Goal: Information Seeking & Learning: Learn about a topic

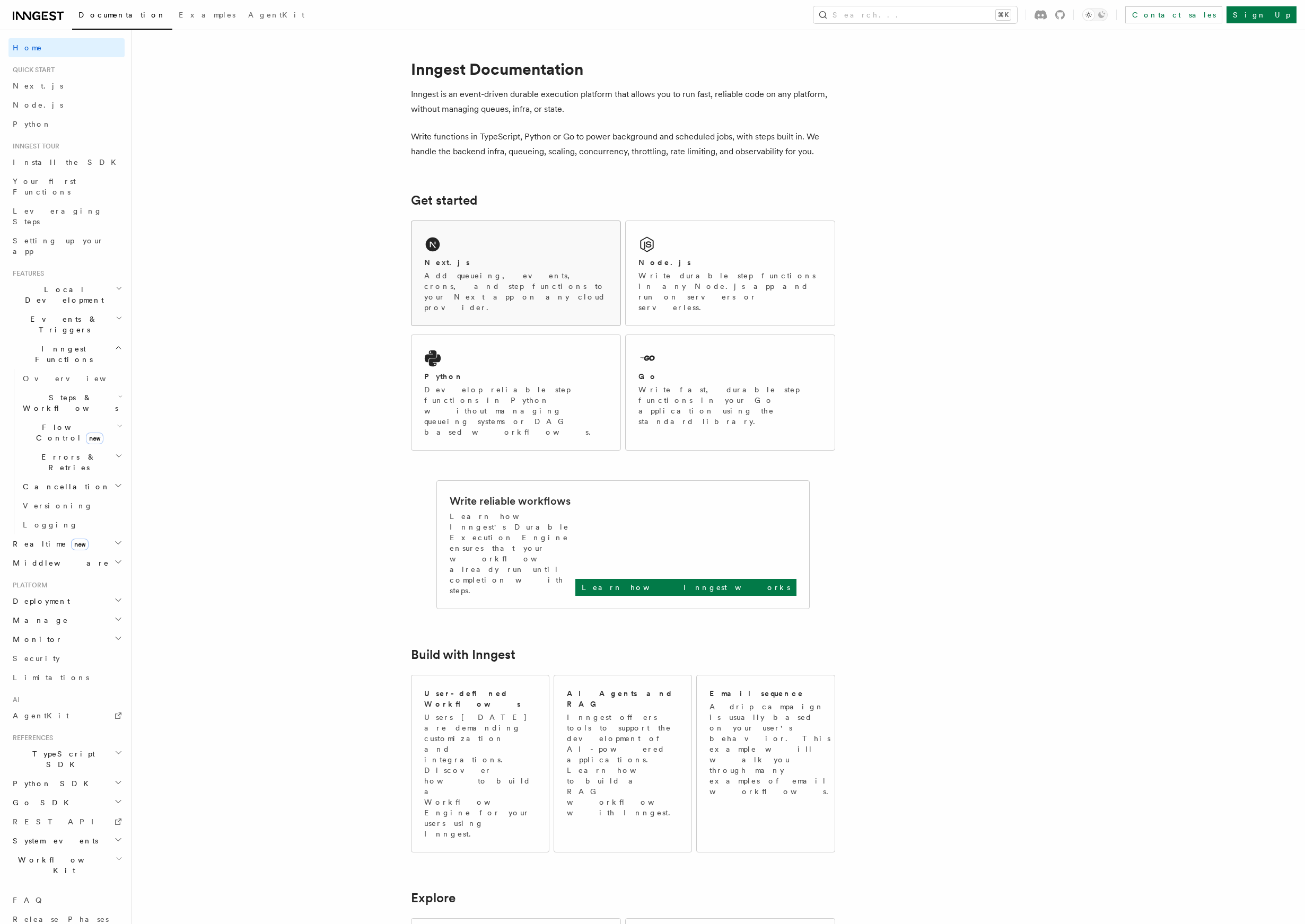
click at [527, 268] on div "Next.js" at bounding box center [516, 262] width 183 height 11
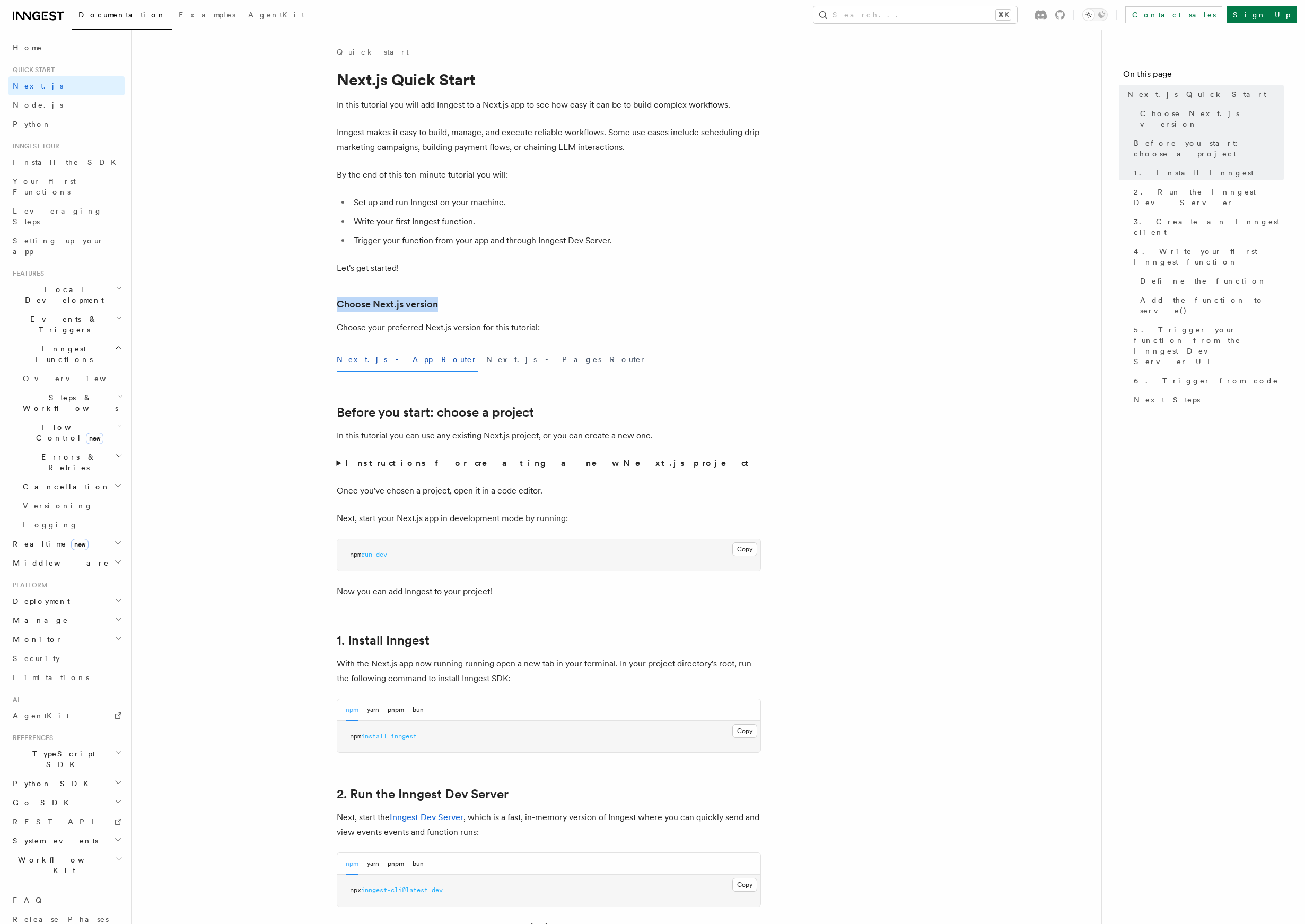
drag, startPoint x: 571, startPoint y: 271, endPoint x: 623, endPoint y: 337, distance: 84.0
click at [179, 19] on span "Examples" at bounding box center [207, 15] width 57 height 9
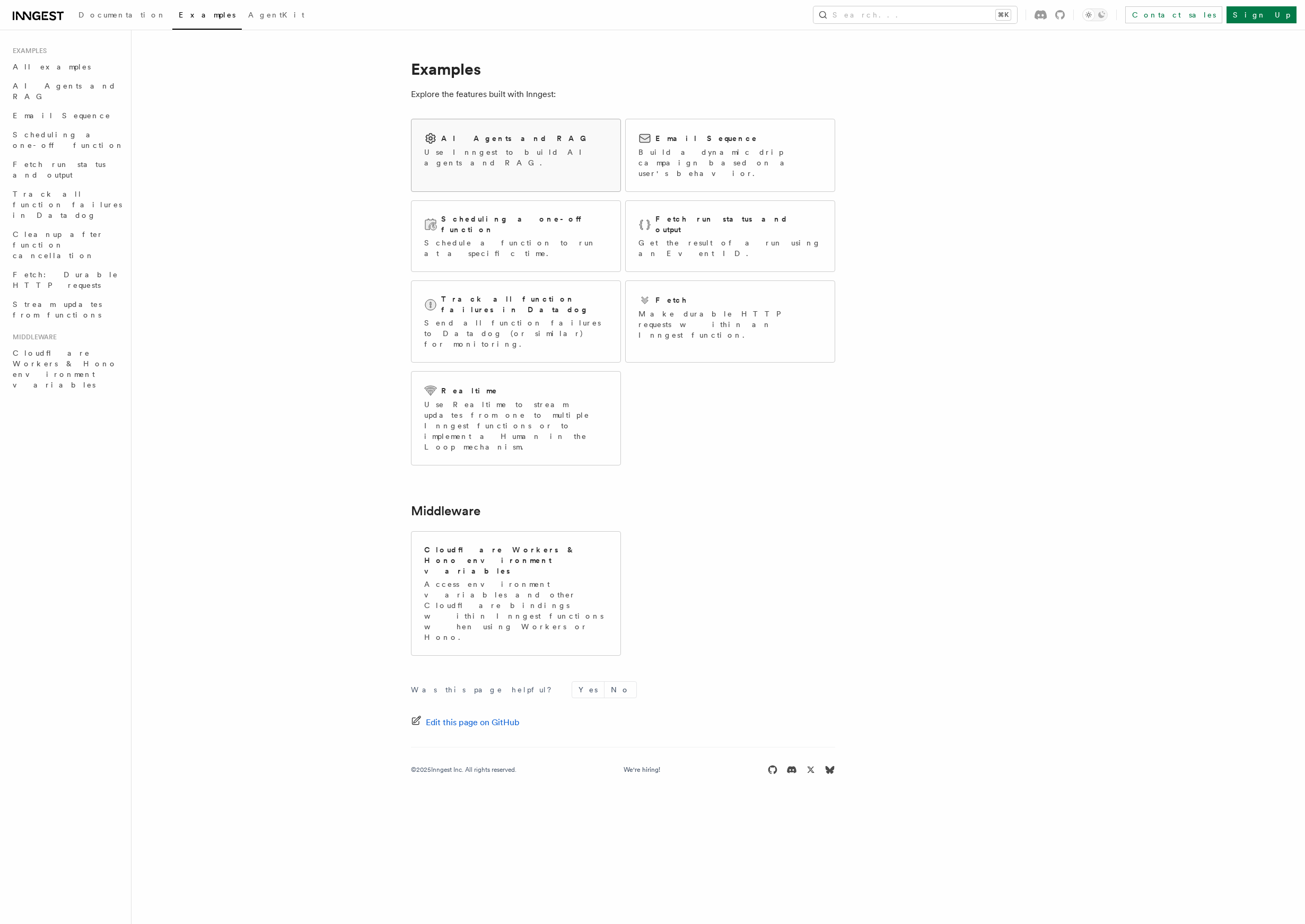
click at [487, 131] on div "AI Agents and RAG Use Inngest to build AI agents and RAG." at bounding box center [515, 150] width 209 height 62
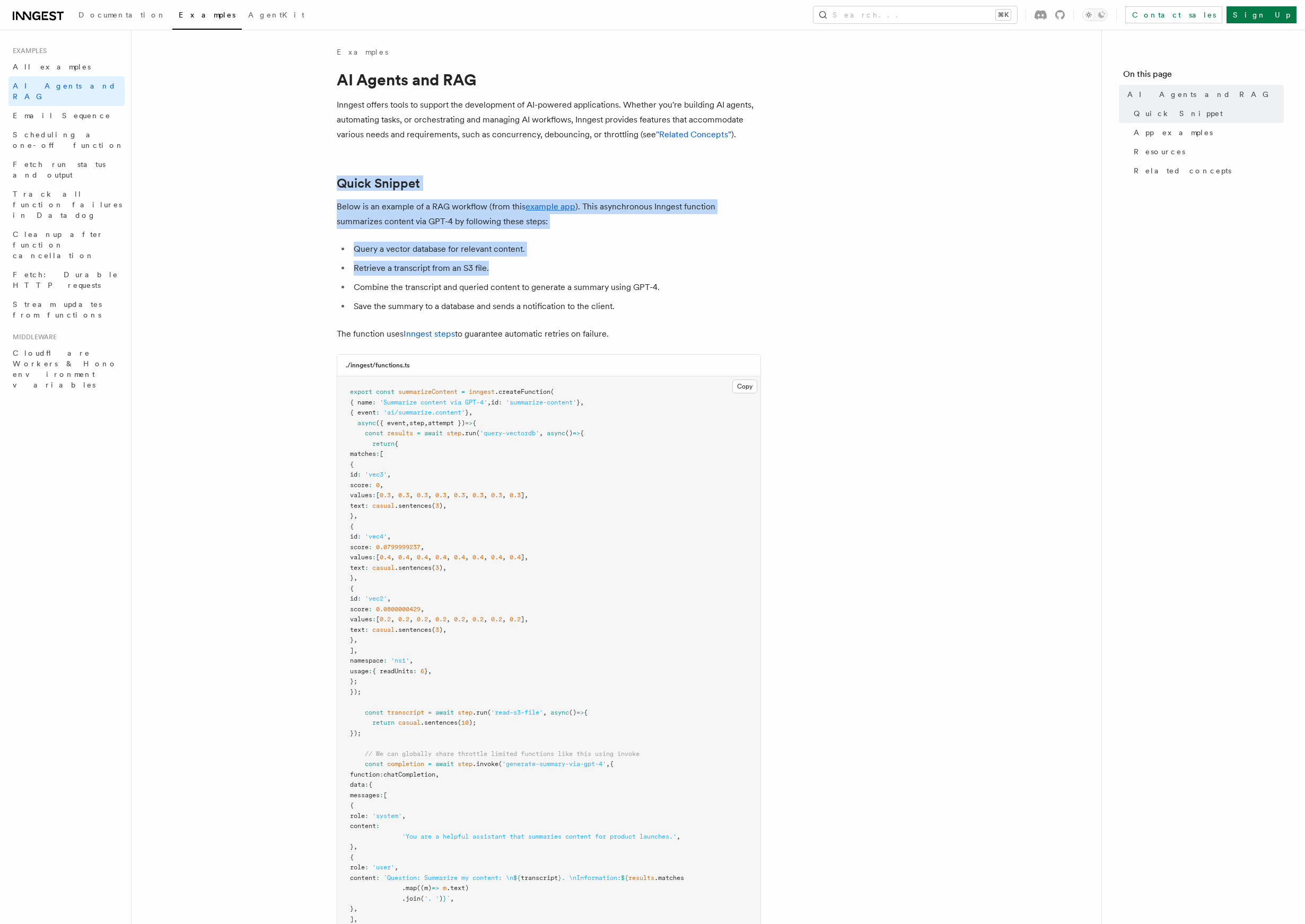
drag, startPoint x: 558, startPoint y: 230, endPoint x: 698, endPoint y: 329, distance: 171.5
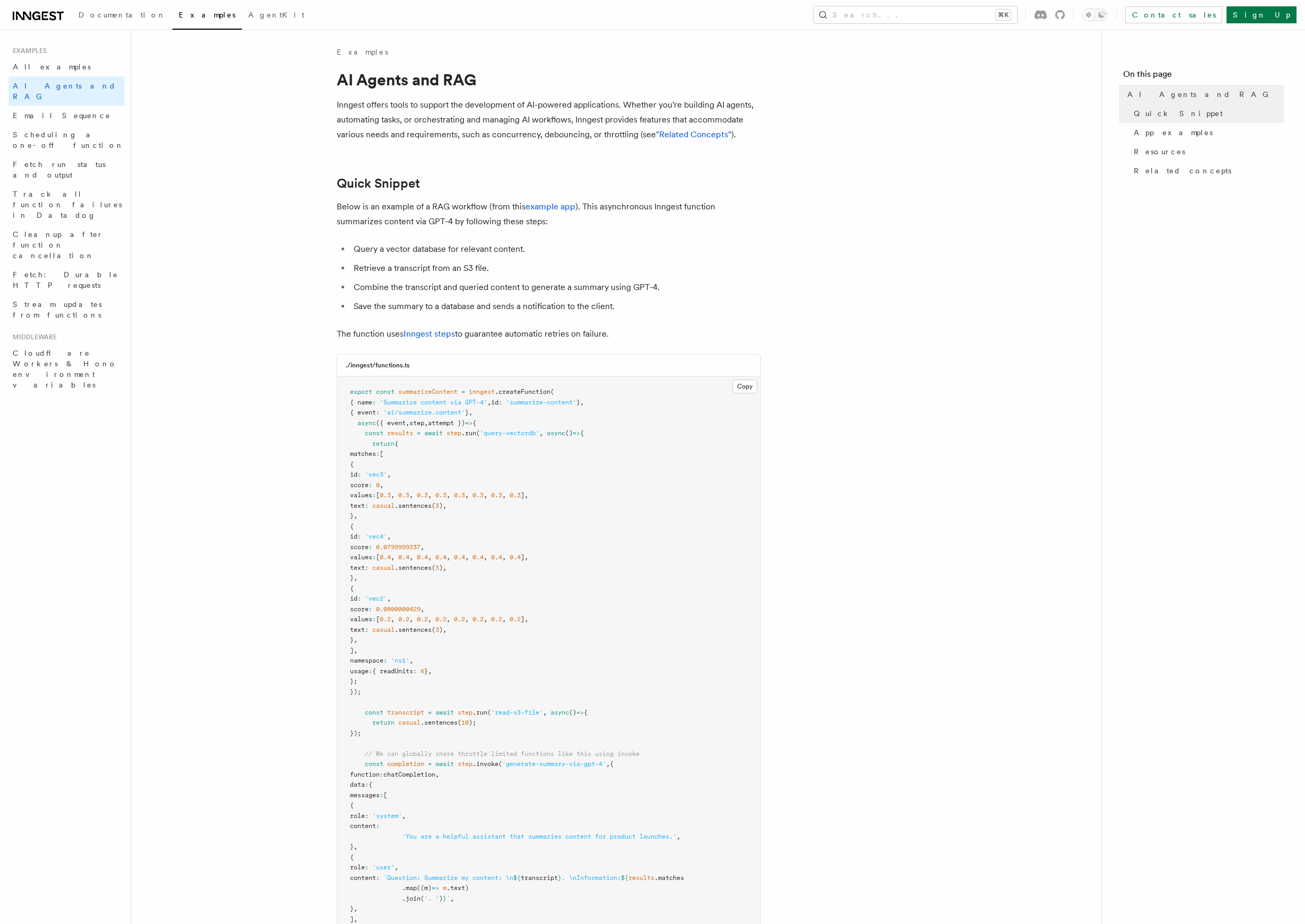
click at [698, 329] on p "The function uses Inngest steps to guarantee automatic retries on failure." at bounding box center [549, 334] width 424 height 15
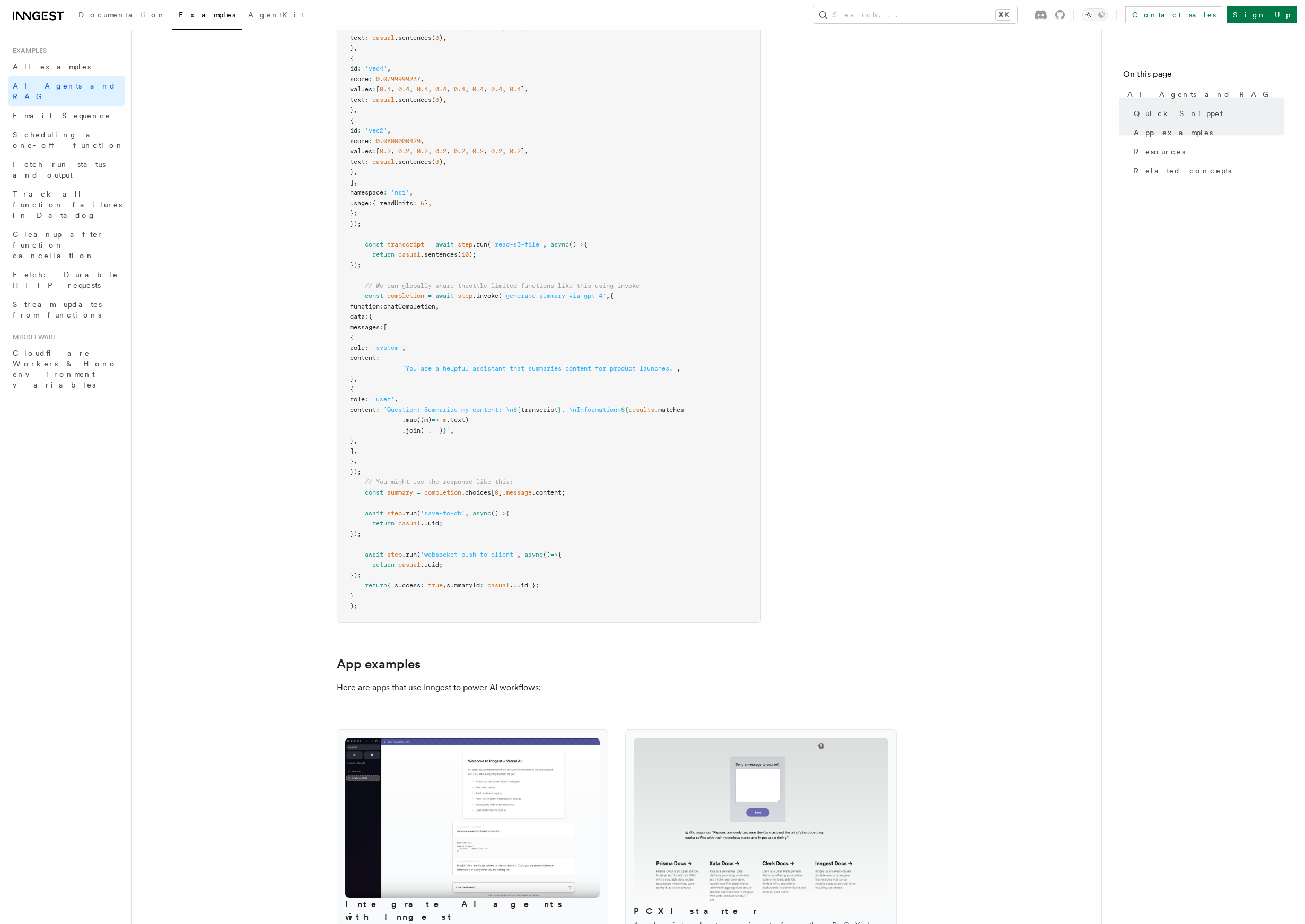
scroll to position [501, 0]
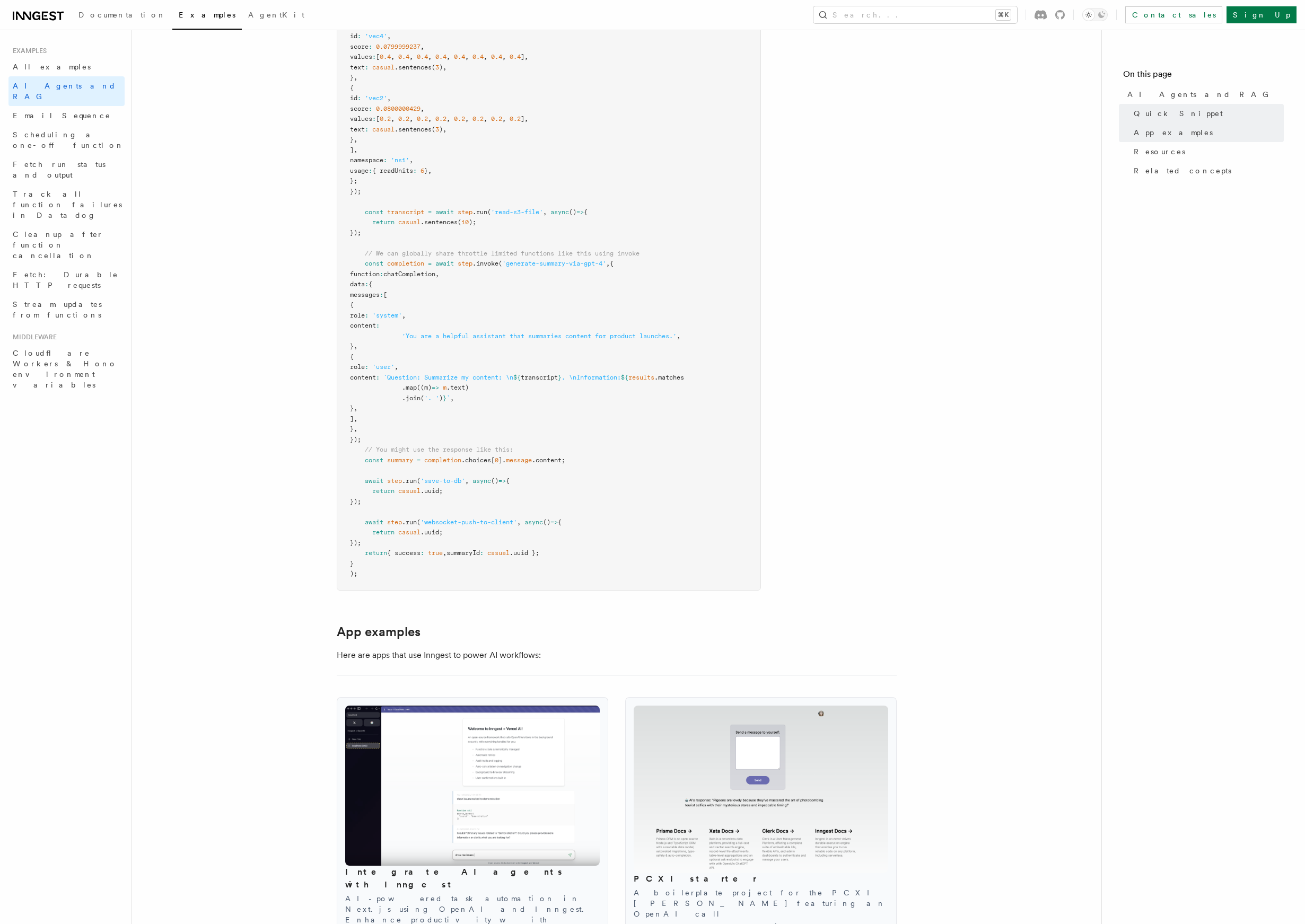
drag, startPoint x: 534, startPoint y: 431, endPoint x: 552, endPoint y: 493, distance: 64.6
click at [550, 491] on pre "export const summarizeContent = inngest .createFunction ( { name : 'Summarize c…" at bounding box center [548, 233] width 423 height 714
drag, startPoint x: 552, startPoint y: 493, endPoint x: 557, endPoint y: 474, distance: 19.6
click at [552, 493] on pre "export const summarizeContent = inngest .createFunction ( { name : 'Summarize c…" at bounding box center [548, 233] width 423 height 714
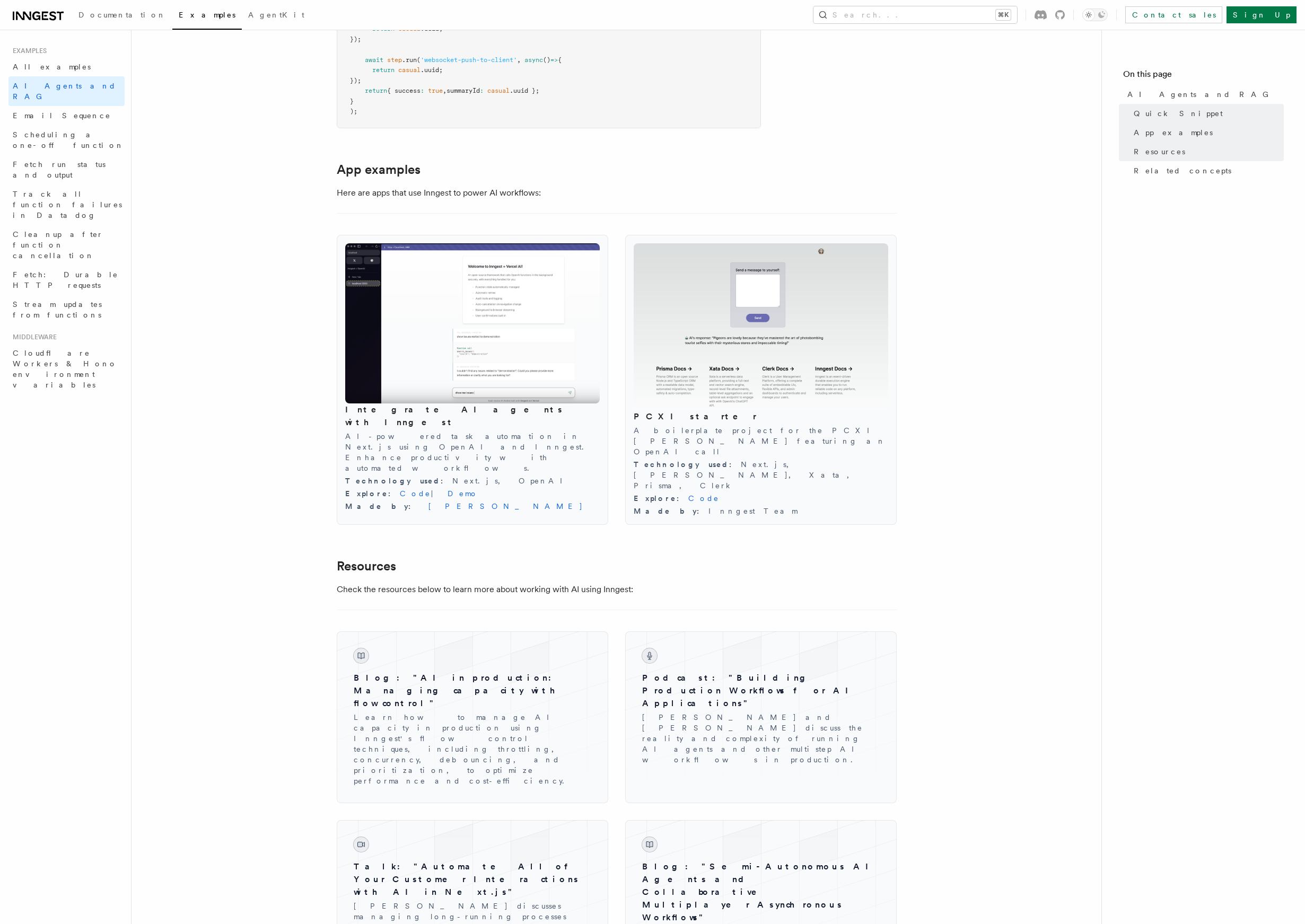
scroll to position [963, 0]
